Goal: Task Accomplishment & Management: Manage account settings

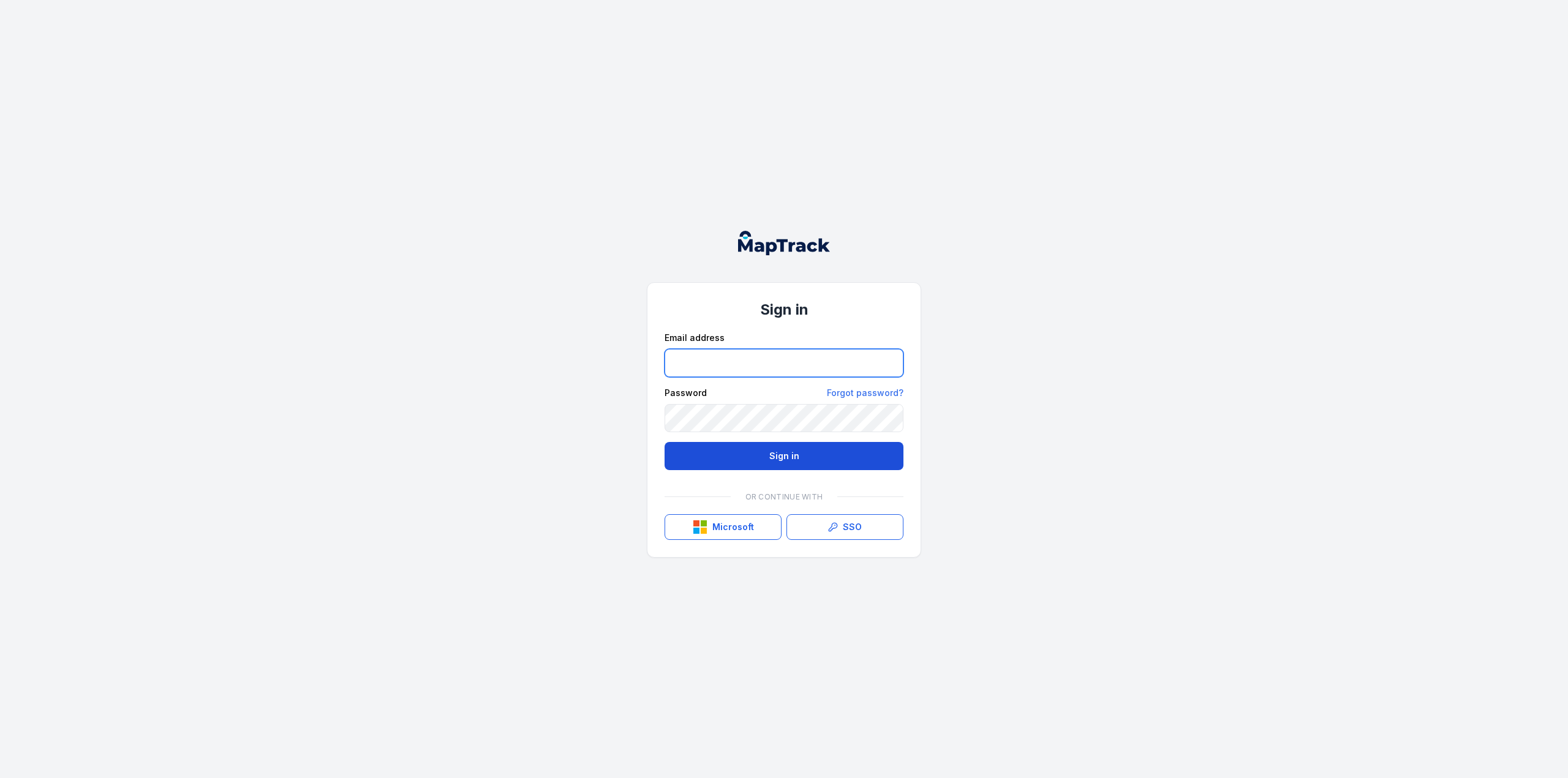
type input "**********"
click at [786, 457] on button "Sign in" at bounding box center [784, 455] width 239 height 28
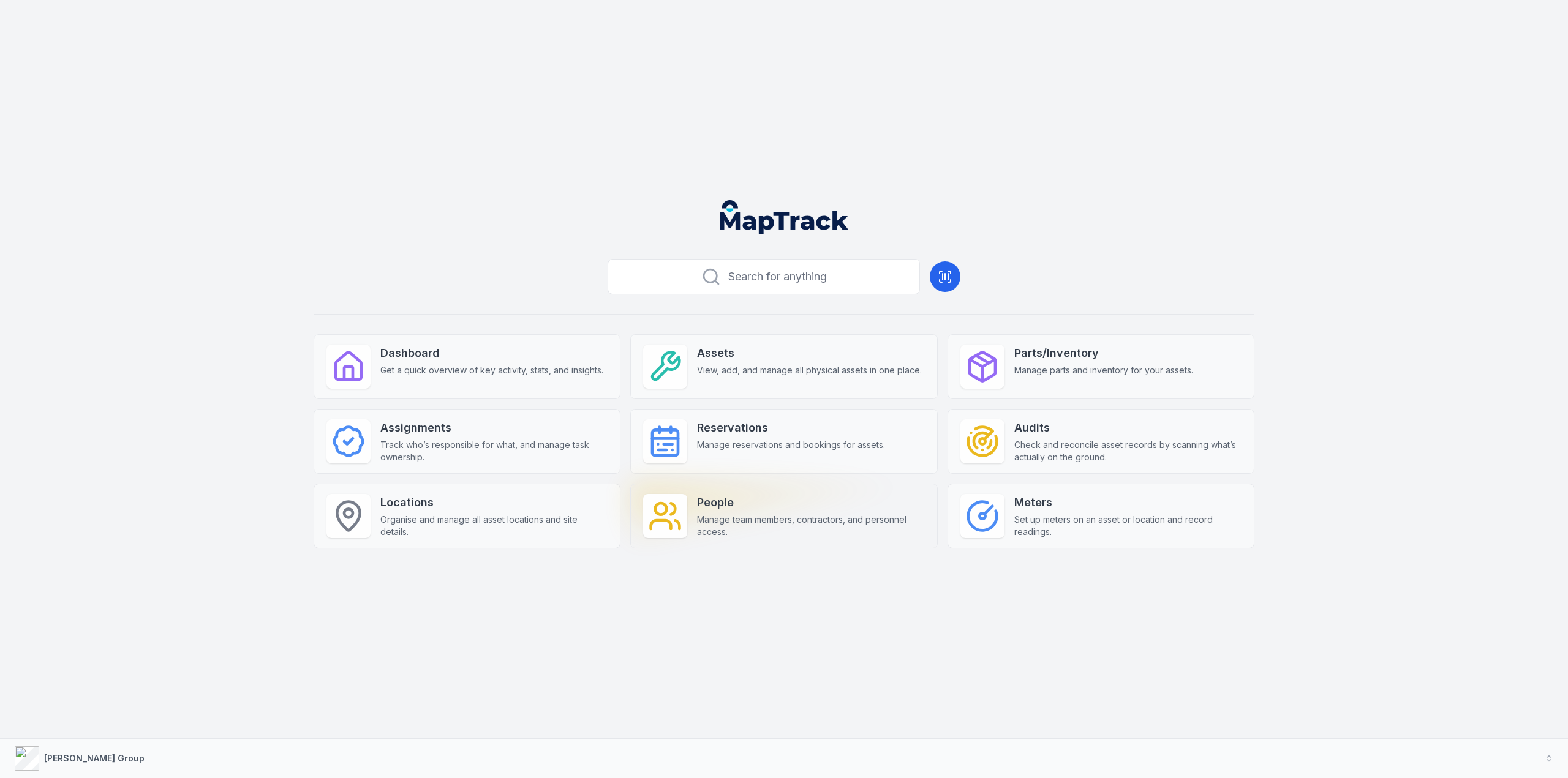
click at [722, 516] on span "Manage team members, contractors, and personnel access." at bounding box center [810, 526] width 227 height 25
